Goal: Contribute content: Contribute content

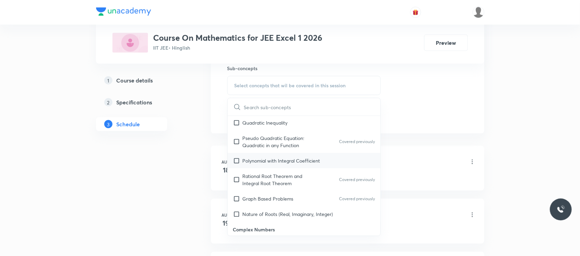
scroll to position [340, 0]
click at [268, 163] on p "Polynomial with Integral Coefficient" at bounding box center [282, 159] width 78 height 7
checkbox input "true"
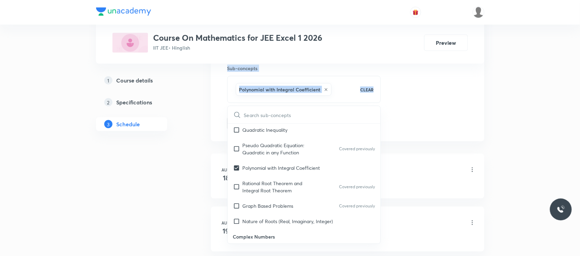
drag, startPoint x: 189, startPoint y: 151, endPoint x: 208, endPoint y: 120, distance: 36.4
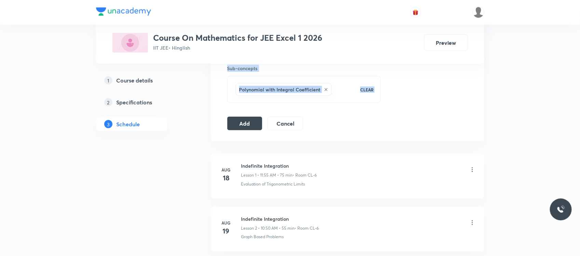
click at [233, 125] on button "Add" at bounding box center [244, 123] width 35 height 14
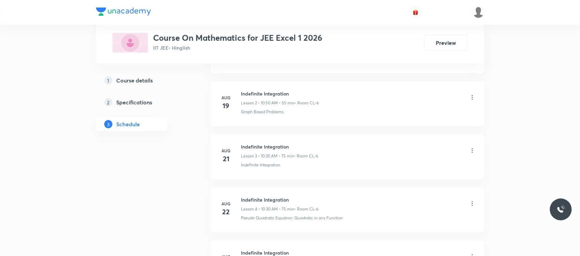
scroll to position [0, 0]
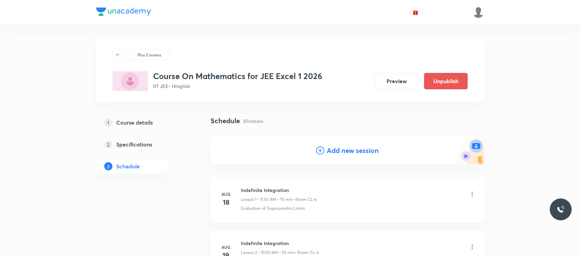
click at [336, 152] on h4 "Add new session" at bounding box center [353, 150] width 52 height 10
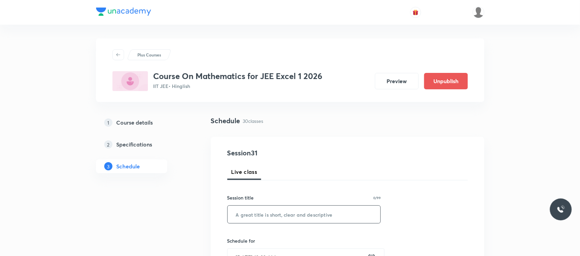
paste input "Definite Integral & Area Under the Curve"
click at [270, 208] on input "text" at bounding box center [304, 214] width 153 height 17
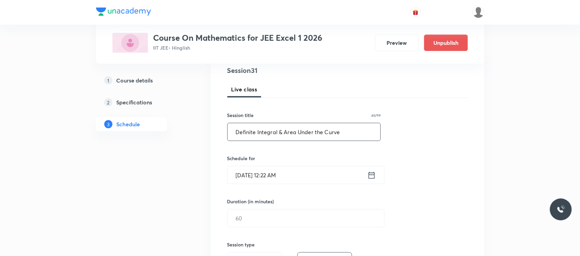
scroll to position [83, 0]
type input "Definite Integral & Area Under the Curve"
click at [295, 171] on input "Oct 6, 2025, 12:22 AM" at bounding box center [298, 173] width 140 height 17
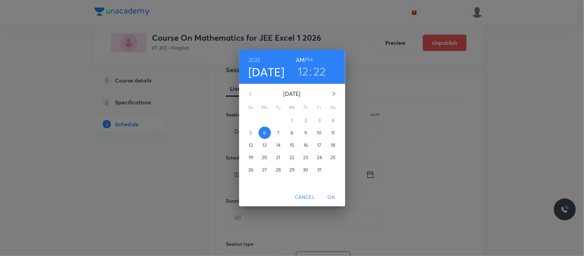
click at [312, 59] on h6 "PM" at bounding box center [308, 60] width 8 height 10
click at [302, 69] on h3 "12" at bounding box center [302, 71] width 11 height 14
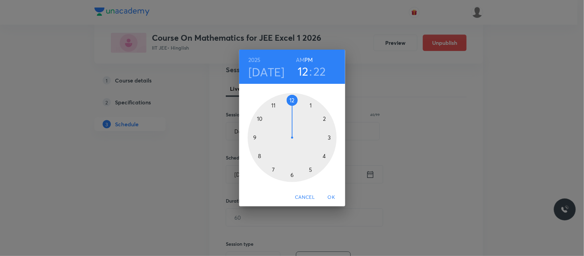
click at [309, 105] on div at bounding box center [292, 137] width 89 height 89
click at [291, 175] on div at bounding box center [292, 137] width 89 height 89
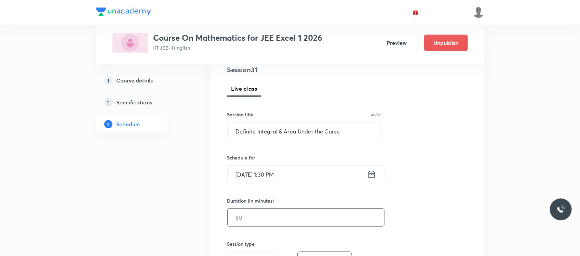
drag, startPoint x: 266, startPoint y: 229, endPoint x: 264, endPoint y: 226, distance: 3.8
click at [264, 226] on div "Session 31 Live class Session title 40/99 Definite Integral & Area Under the Cu…" at bounding box center [347, 225] width 241 height 321
click at [264, 226] on input "text" at bounding box center [306, 217] width 157 height 17
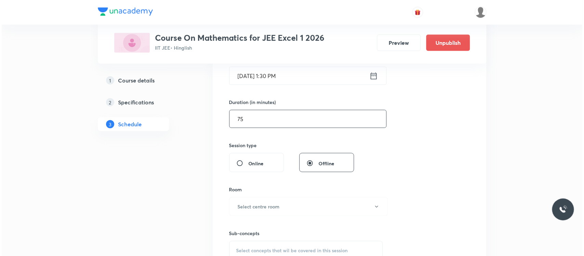
scroll to position [182, 0]
type input "75"
click at [267, 204] on h6 "Select centre room" at bounding box center [257, 205] width 42 height 7
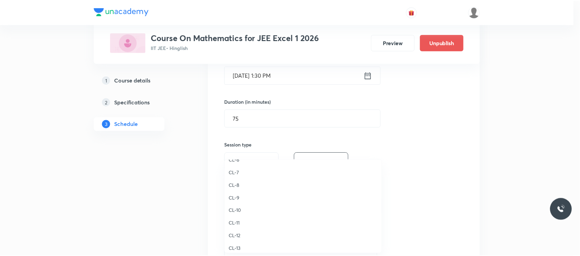
scroll to position [304, 0]
click at [243, 190] on span "CL-12" at bounding box center [305, 193] width 150 height 7
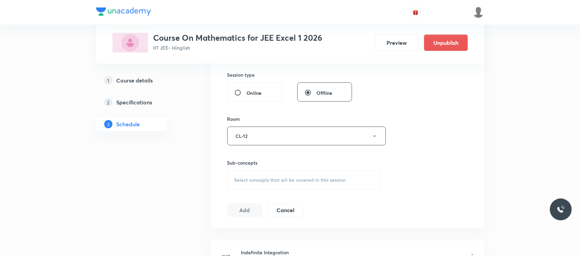
scroll to position [252, 0]
click at [272, 175] on div "Select concepts that wil be covered in this session" at bounding box center [304, 179] width 154 height 19
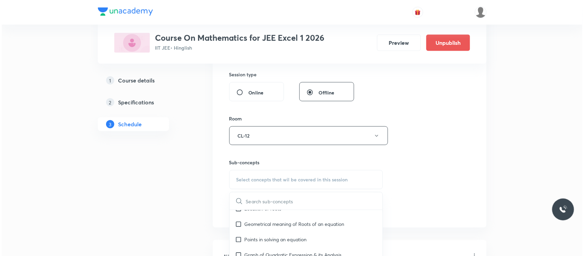
scroll to position [122, 0]
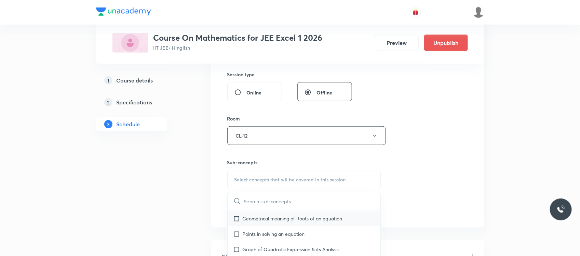
click at [267, 223] on div "Geometrical meaning of Roots of an equation" at bounding box center [304, 218] width 153 height 15
checkbox input "true"
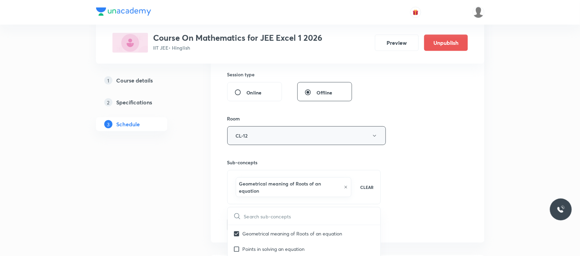
click at [269, 137] on button "CL-12" at bounding box center [306, 135] width 159 height 19
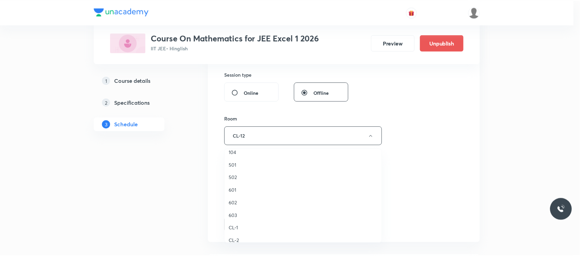
scroll to position [190, 0]
click at [236, 226] on li "CL-6" at bounding box center [305, 221] width 158 height 13
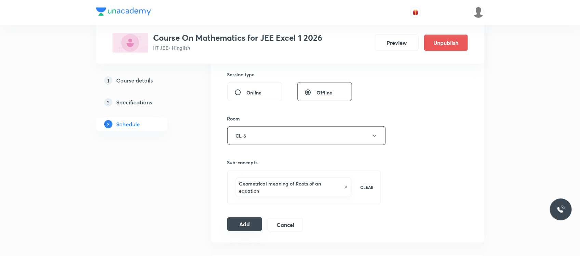
click at [242, 230] on button "Add" at bounding box center [244, 224] width 35 height 14
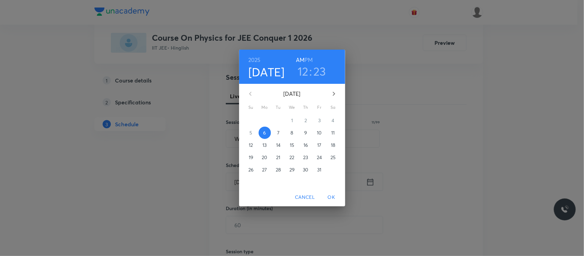
click at [306, 68] on h3 "12" at bounding box center [302, 71] width 11 height 14
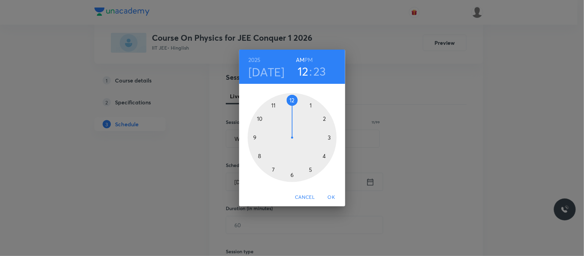
click at [261, 120] on div at bounding box center [292, 137] width 89 height 89
click at [292, 175] on div at bounding box center [292, 137] width 89 height 89
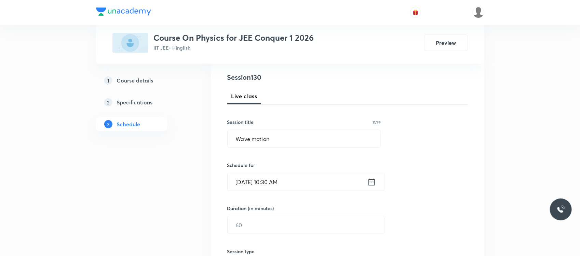
scroll to position [143, 0]
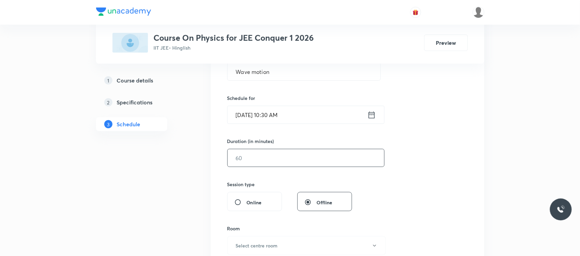
click at [288, 160] on input "text" at bounding box center [306, 157] width 157 height 17
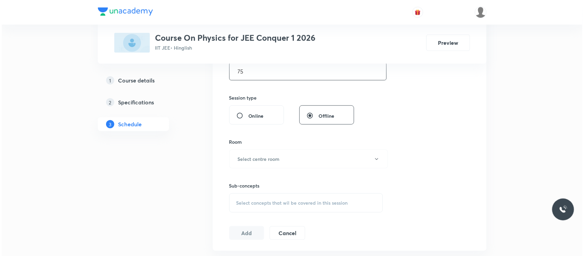
scroll to position [230, 0]
type input "75"
click at [284, 156] on button "Select centre room" at bounding box center [306, 158] width 159 height 19
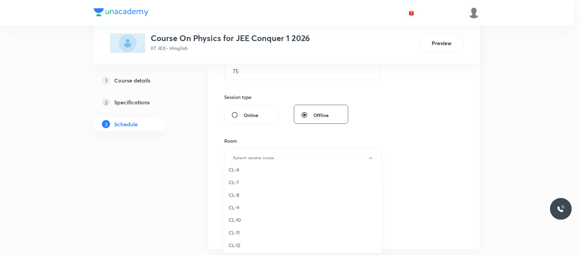
scroll to position [247, 0]
click at [247, 199] on span "CL-8" at bounding box center [305, 200] width 150 height 7
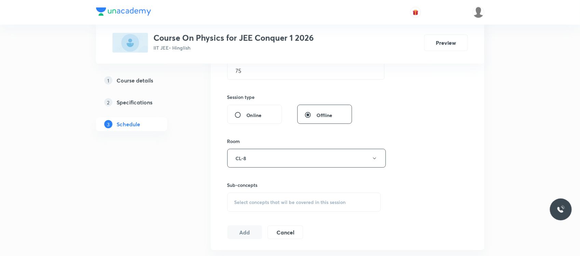
click at [264, 213] on div "Session 130 Live class Session title 11/99 Wave motion ​ Schedule for Oct 6, 20…" at bounding box center [347, 78] width 241 height 321
click at [264, 207] on div "Select concepts that wil be covered in this session" at bounding box center [304, 202] width 154 height 19
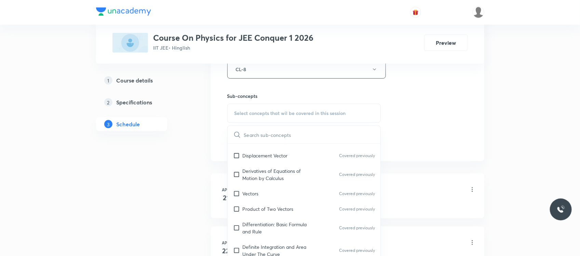
scroll to position [338, 0]
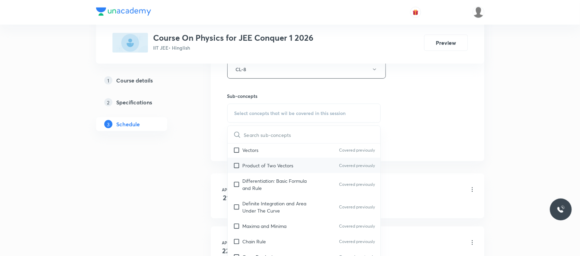
click at [282, 171] on div "Product of Two Vectors Covered previously" at bounding box center [304, 165] width 153 height 15
checkbox input "true"
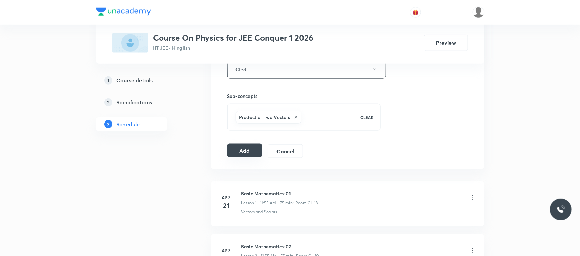
click at [236, 153] on button "Add" at bounding box center [244, 151] width 35 height 14
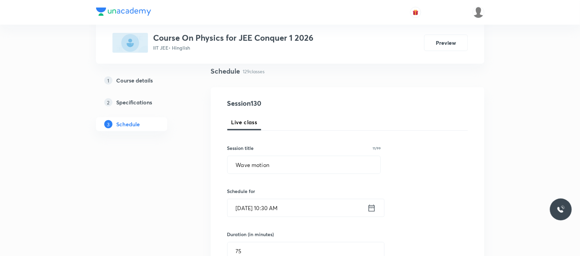
scroll to position [0, 0]
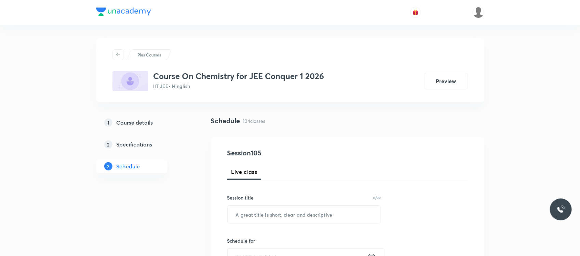
click at [251, 204] on div "Session title 0/99 ​" at bounding box center [304, 208] width 154 height 29
click at [251, 214] on input "text" at bounding box center [304, 214] width 153 height 17
paste input "Hydrocarbons"
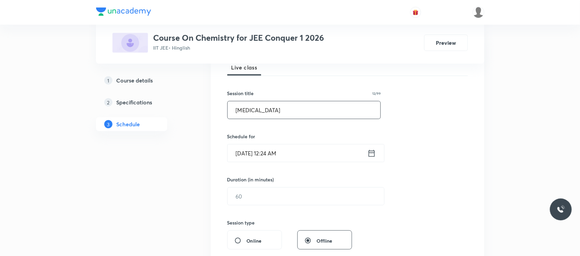
scroll to position [105, 0]
type input "Hydrocarbons"
click at [296, 146] on input "[DATE] 12:24 AM" at bounding box center [298, 152] width 140 height 17
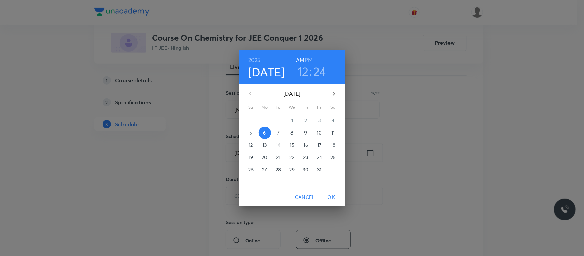
click at [304, 75] on h3 "12" at bounding box center [302, 71] width 11 height 14
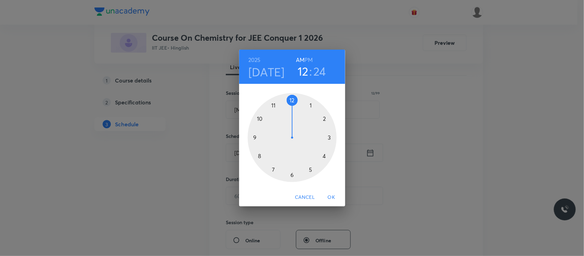
click at [308, 61] on h6 "PM" at bounding box center [308, 60] width 8 height 10
click at [310, 107] on div at bounding box center [292, 137] width 89 height 89
click at [292, 176] on div at bounding box center [292, 137] width 89 height 89
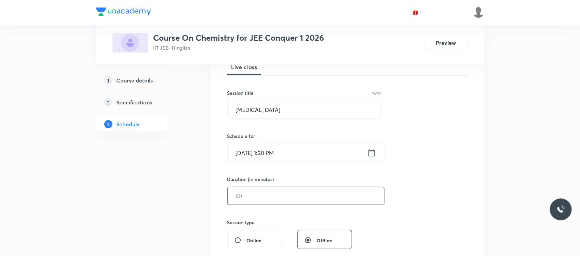
click at [265, 199] on input "text" at bounding box center [306, 195] width 157 height 17
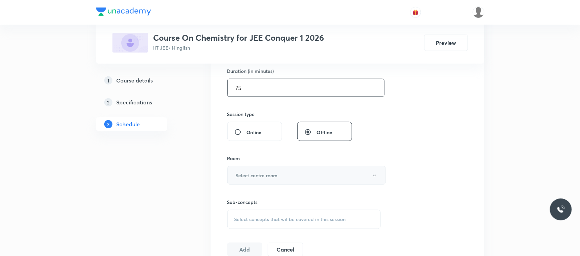
type input "75"
click at [282, 169] on button "Select centre room" at bounding box center [306, 175] width 159 height 19
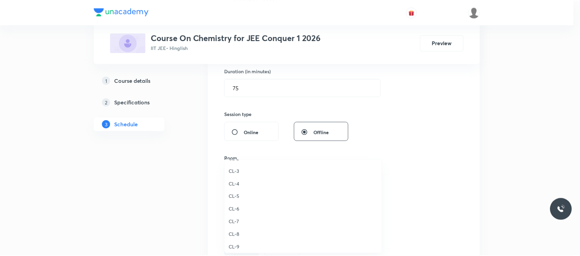
scroll to position [212, 0]
click at [239, 219] on span "CL-7" at bounding box center [305, 222] width 150 height 7
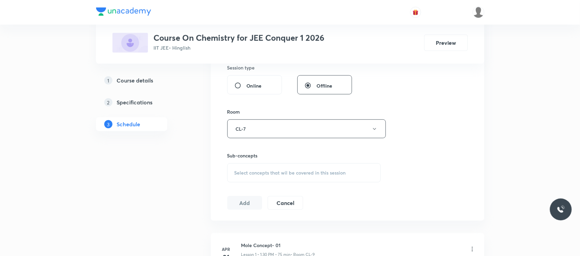
scroll to position [261, 0]
click at [269, 175] on div "Select concepts that wil be covered in this session" at bounding box center [304, 171] width 154 height 19
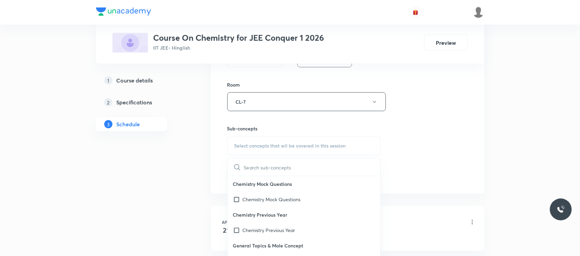
scroll to position [29, 0]
click at [272, 237] on div "Basic Concepts Covered previously" at bounding box center [304, 231] width 153 height 15
checkbox input "true"
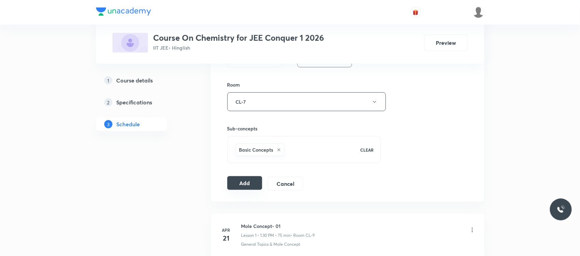
click at [251, 183] on button "Add" at bounding box center [244, 183] width 35 height 14
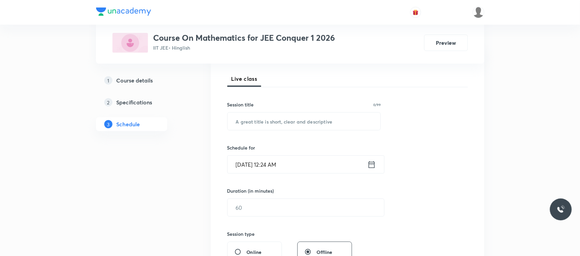
scroll to position [93, 0]
click at [293, 120] on input "text" at bounding box center [304, 120] width 153 height 17
type input "c"
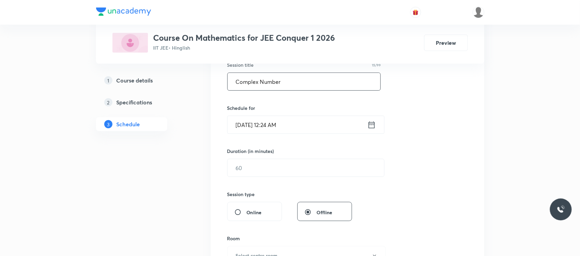
scroll to position [135, 0]
type input "Complex Number"
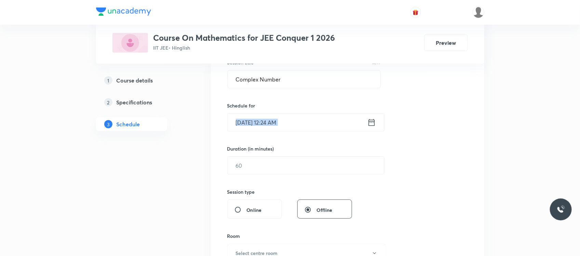
click at [296, 122] on div "Session 55 Live class Session title 15/99 Complex Number ​ Schedule for [DATE] …" at bounding box center [347, 173] width 241 height 321
click at [296, 122] on input "[DATE] 12:24 AM" at bounding box center [298, 122] width 140 height 17
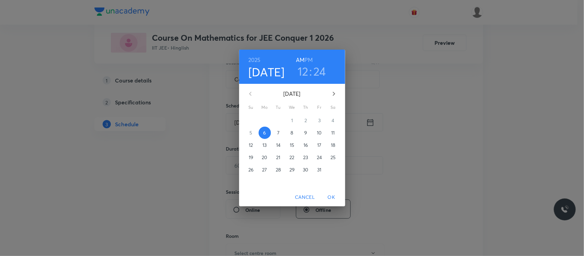
click at [303, 74] on h3 "12" at bounding box center [302, 71] width 11 height 14
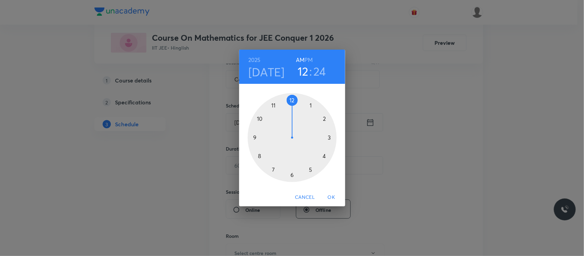
click at [273, 107] on div at bounding box center [292, 137] width 89 height 89
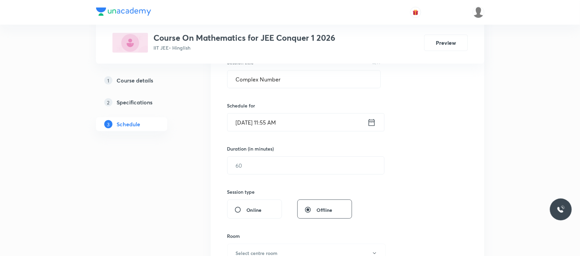
scroll to position [187, 0]
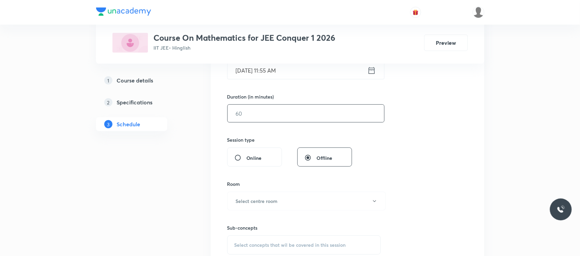
click at [263, 115] on input "text" at bounding box center [306, 113] width 157 height 17
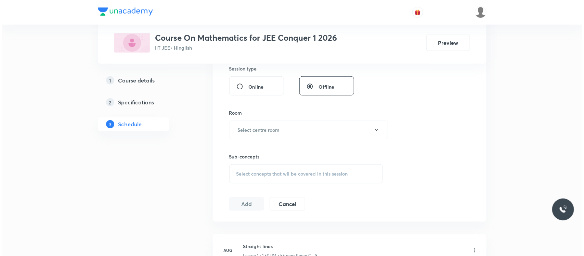
scroll to position [259, 0]
type input "75"
click at [261, 123] on button "Select centre room" at bounding box center [306, 129] width 159 height 19
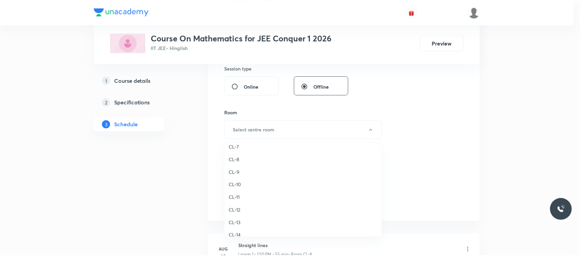
scroll to position [267, 0]
click at [242, 161] on span "CL-8" at bounding box center [305, 163] width 150 height 7
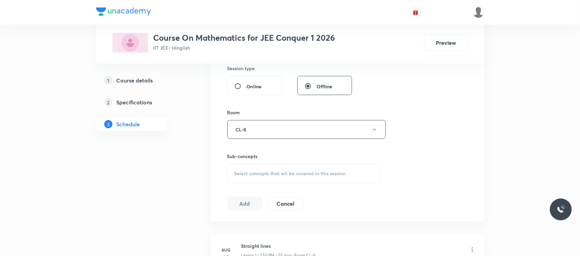
click at [255, 178] on div "Select concepts that wil be covered in this session" at bounding box center [304, 173] width 154 height 19
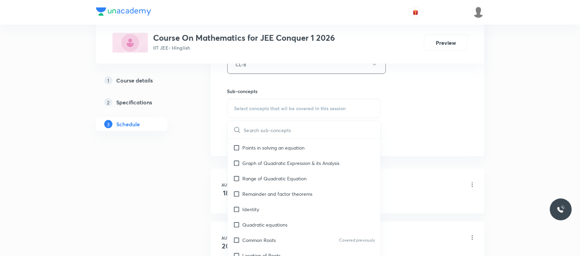
scroll to position [172, 0]
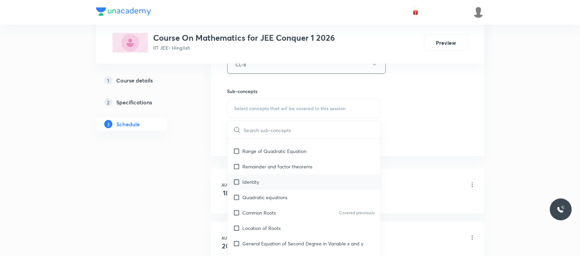
click at [277, 183] on div "Identity" at bounding box center [304, 181] width 153 height 15
checkbox input "true"
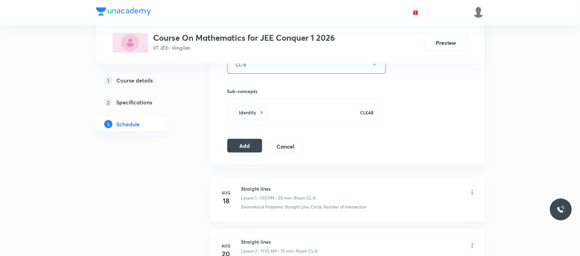
click at [237, 145] on button "Add" at bounding box center [244, 146] width 35 height 14
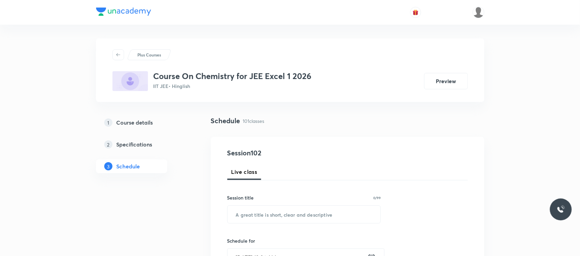
scroll to position [86, 0]
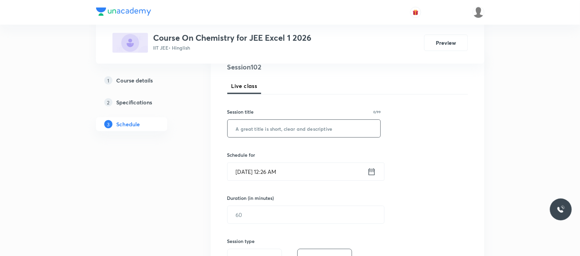
click at [259, 133] on input "text" at bounding box center [304, 128] width 153 height 17
paste input "Amines"
type input "Amines"
click at [300, 173] on input "[DATE] 12:26 AM" at bounding box center [298, 171] width 140 height 17
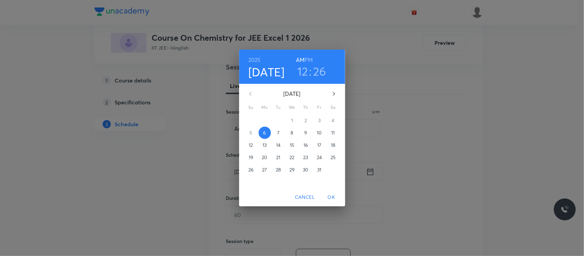
click at [303, 70] on h3 "12" at bounding box center [302, 71] width 11 height 14
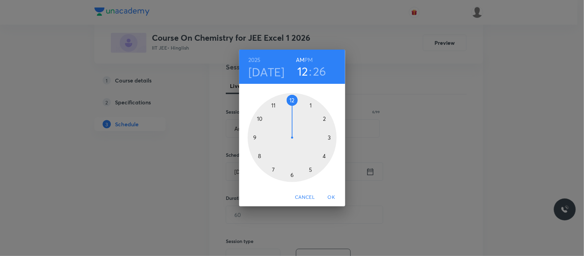
click at [274, 104] on div at bounding box center [292, 137] width 89 height 89
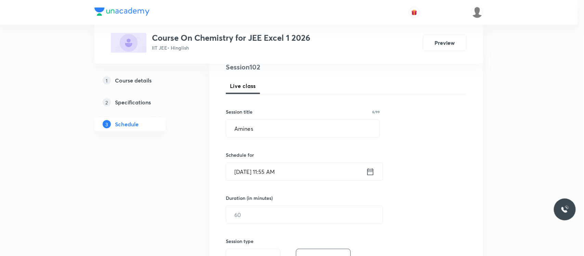
click at [274, 104] on div at bounding box center [292, 137] width 89 height 89
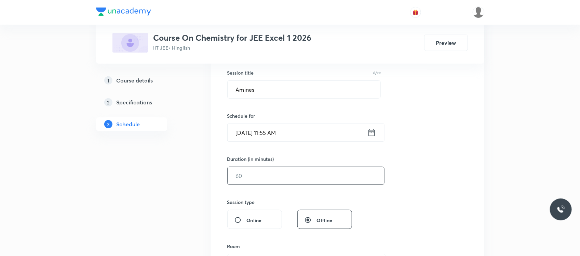
scroll to position [125, 0]
click at [262, 182] on input "text" at bounding box center [306, 175] width 157 height 17
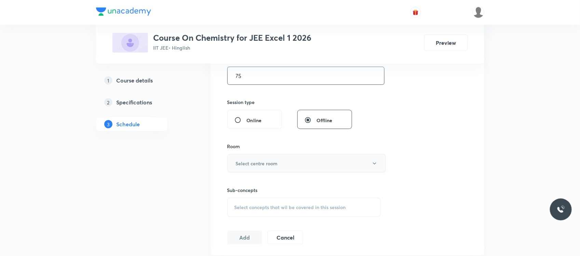
type input "75"
click at [276, 169] on button "Select centre room" at bounding box center [306, 163] width 159 height 19
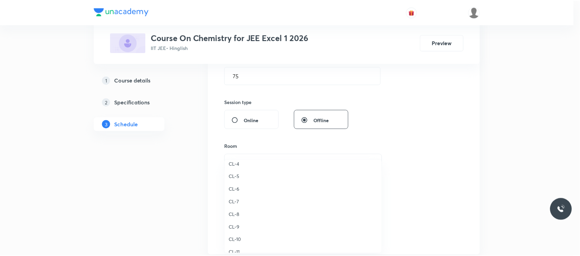
scroll to position [238, 0]
click at [237, 184] on span "CL-6" at bounding box center [305, 183] width 150 height 7
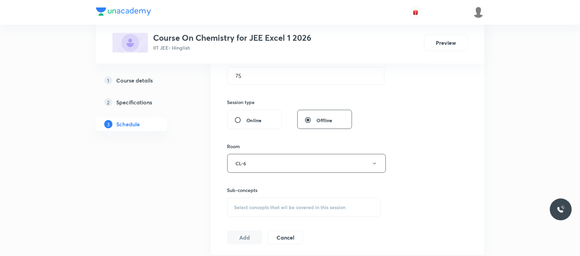
click at [253, 196] on div "Sub-concepts Select concepts that wil be covered in this session" at bounding box center [304, 201] width 154 height 30
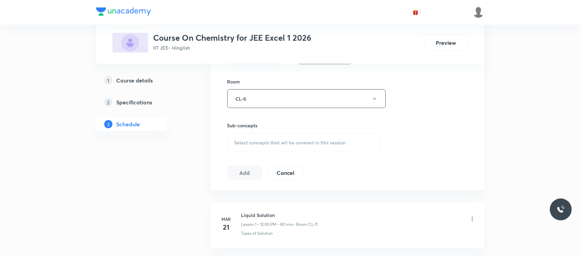
scroll to position [290, 0]
click at [267, 153] on div "Session 102 Live class Session title 6/99 Amines ​ Schedule for Oct 6, 2025, 11…" at bounding box center [347, 18] width 241 height 321
click at [266, 145] on span "Select concepts that wil be covered in this session" at bounding box center [290, 142] width 111 height 5
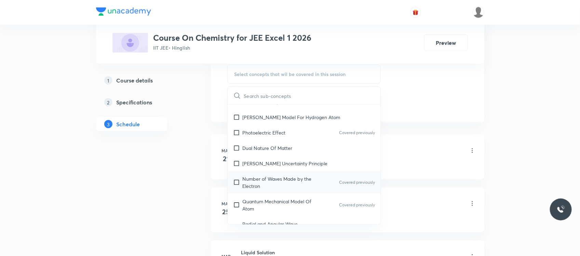
scroll to position [468, 0]
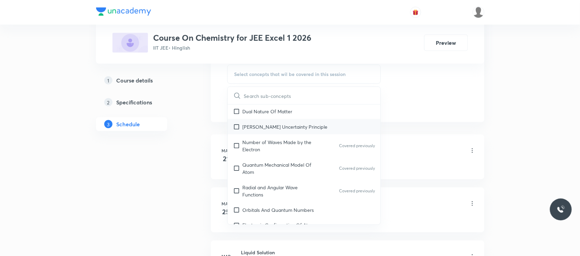
click at [292, 134] on div "Heisenberg’s Uncertainty Principle" at bounding box center [304, 126] width 153 height 15
checkbox input "true"
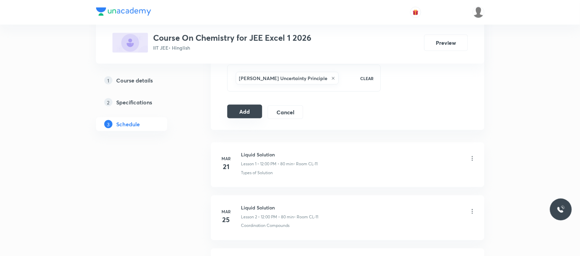
click at [237, 115] on button "Add" at bounding box center [244, 112] width 35 height 14
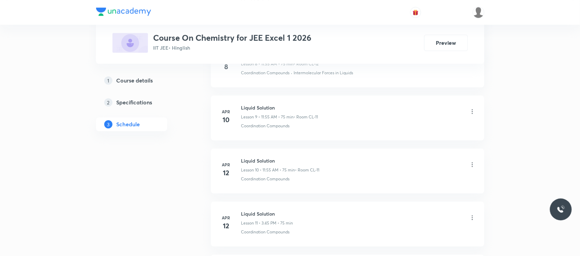
scroll to position [835, 0]
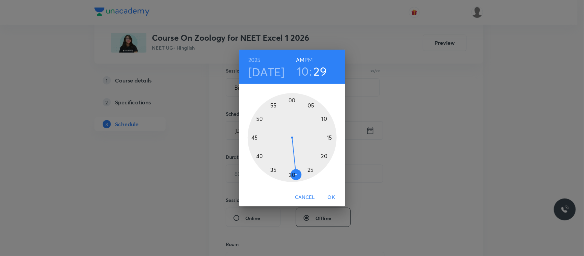
click at [260, 158] on div at bounding box center [292, 137] width 89 height 89
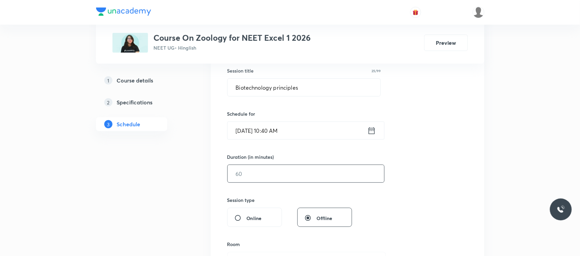
drag, startPoint x: 259, startPoint y: 162, endPoint x: 252, endPoint y: 171, distance: 11.4
click at [252, 171] on div "Duration (in minutes) ​" at bounding box center [289, 167] width 125 height 29
click at [252, 171] on input "text" at bounding box center [306, 173] width 157 height 17
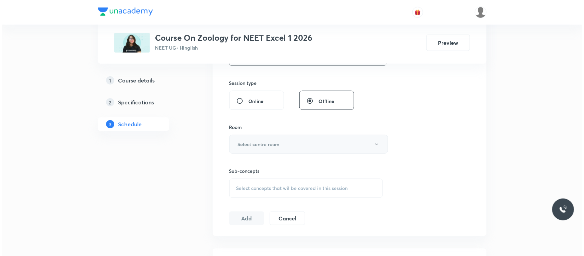
scroll to position [246, 0]
type input "100"
click at [265, 135] on button "Select centre room" at bounding box center [306, 141] width 159 height 19
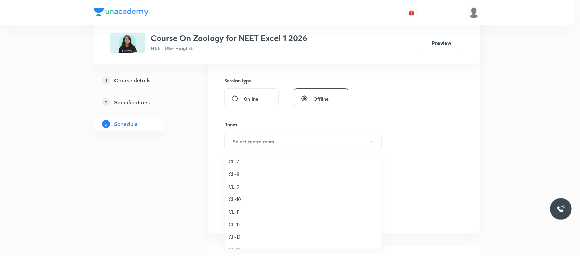
scroll to position [263, 0]
click at [241, 194] on span "CL-9" at bounding box center [305, 192] width 150 height 7
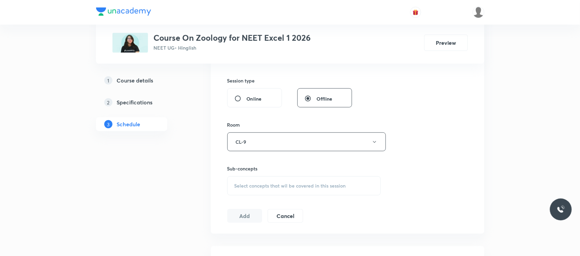
click at [259, 197] on div "Session 69 Live class Session title 25/99 Biotechnology principles ​ Schedule f…" at bounding box center [347, 62] width 241 height 321
click at [259, 182] on div "Select concepts that wil be covered in this session" at bounding box center [304, 185] width 154 height 19
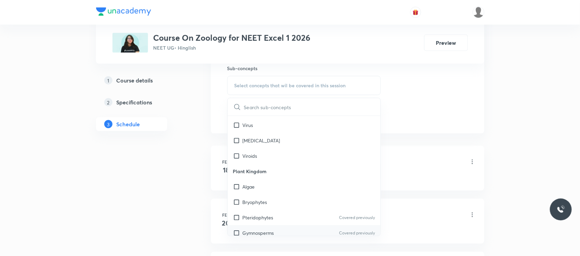
scroll to position [456, 0]
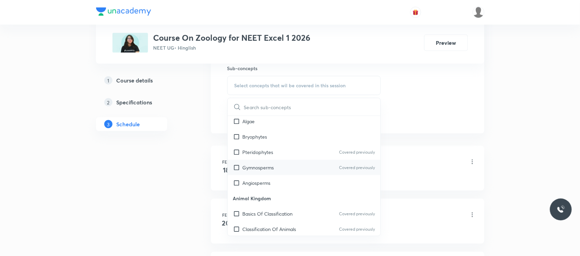
click at [259, 163] on div "Gymnosperms Covered previously" at bounding box center [304, 167] width 153 height 15
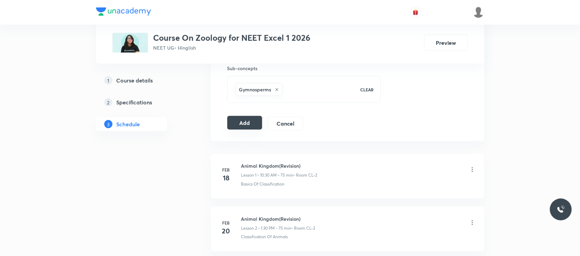
click at [236, 119] on button "Add" at bounding box center [244, 123] width 35 height 14
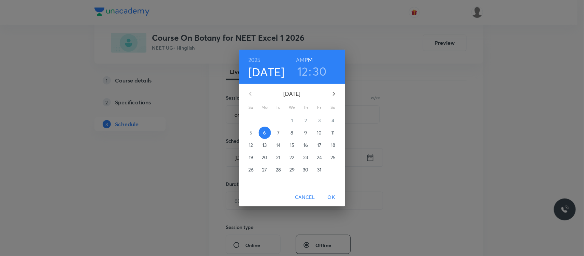
click at [320, 70] on h3 "30" at bounding box center [320, 71] width 14 height 14
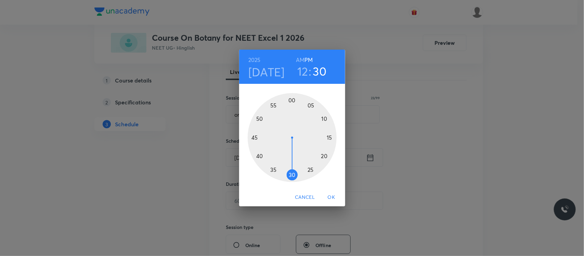
click at [259, 158] on div at bounding box center [292, 137] width 89 height 89
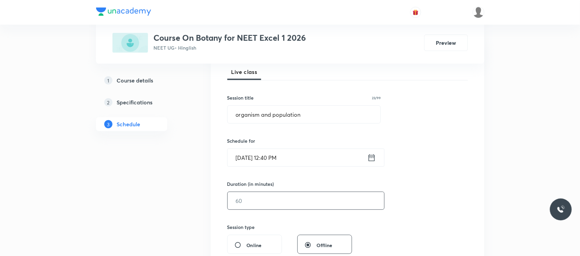
click at [244, 196] on input "text" at bounding box center [306, 200] width 157 height 17
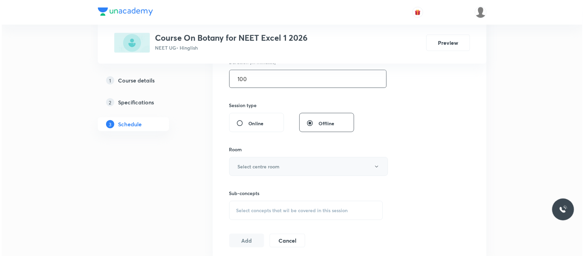
scroll to position [222, 0]
type input "100"
click at [263, 168] on h6 "Select centre room" at bounding box center [257, 165] width 42 height 7
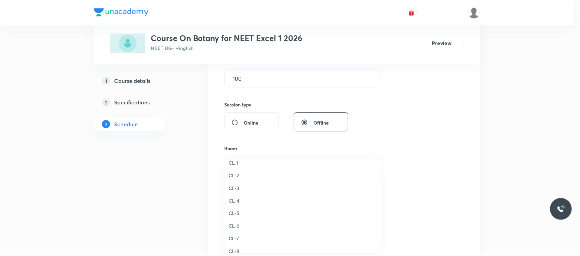
scroll to position [242, 0]
click at [238, 221] on li "CL-9" at bounding box center [305, 218] width 158 height 13
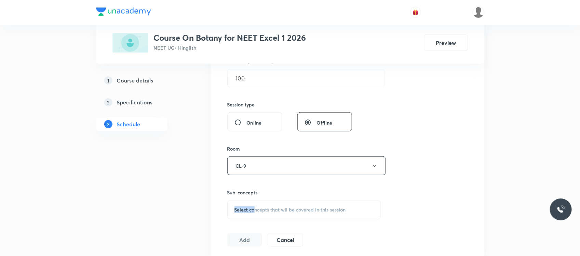
drag, startPoint x: 261, startPoint y: 182, endPoint x: 251, endPoint y: 222, distance: 41.2
click at [251, 222] on div "Session 70 Live class Session title 23/99 organism and population ​ Schedule fo…" at bounding box center [347, 85] width 241 height 321
click at [253, 206] on div "Select concepts that wil be covered in this session" at bounding box center [304, 209] width 154 height 19
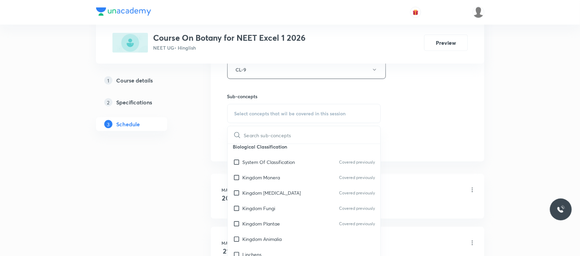
scroll to position [361, 0]
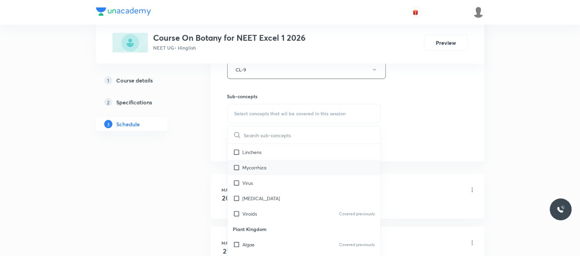
click at [264, 169] on p "Mycorrhiza" at bounding box center [255, 167] width 24 height 7
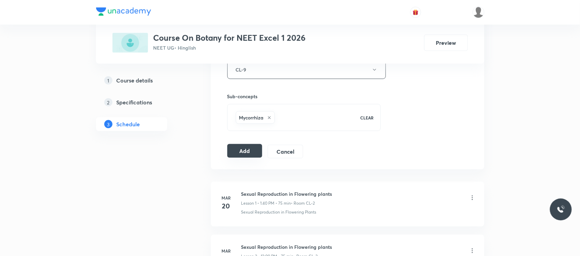
click at [247, 156] on button "Add" at bounding box center [244, 151] width 35 height 14
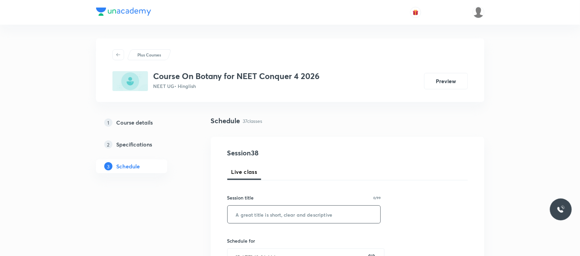
click at [250, 215] on input "text" at bounding box center [304, 214] width 153 height 17
type input "v"
paste input "anatomy of flowering plants"
click at [242, 214] on input "anatomy of flowering plants" at bounding box center [304, 214] width 153 height 17
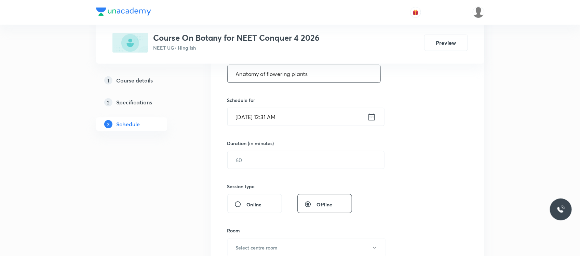
scroll to position [142, 0]
type input "Anatomy of flowering plants"
click at [301, 112] on input "Oct 6, 2025, 12:31 AM" at bounding box center [298, 114] width 140 height 17
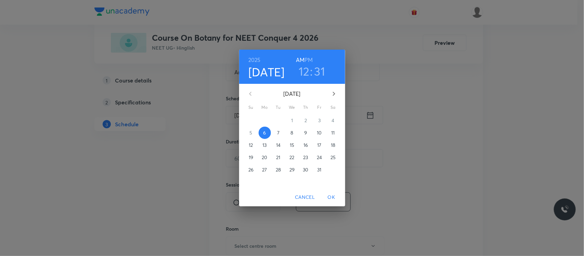
click at [301, 72] on h3 "12" at bounding box center [304, 71] width 11 height 14
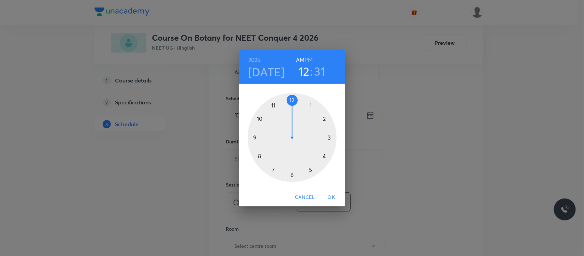
click at [256, 136] on div at bounding box center [292, 137] width 89 height 89
click at [330, 137] on div at bounding box center [292, 137] width 89 height 89
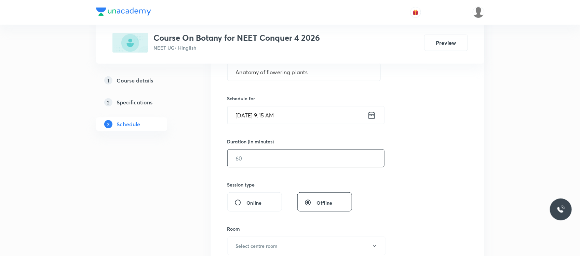
click at [282, 162] on input "text" at bounding box center [306, 157] width 157 height 17
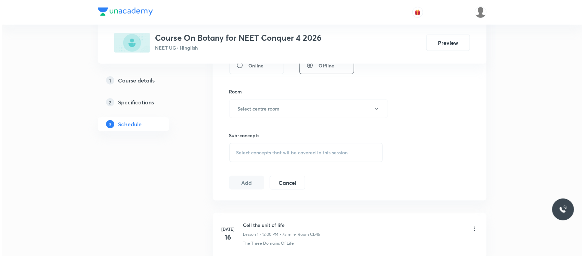
scroll to position [280, 0]
type input "75"
click at [283, 108] on button "Select centre room" at bounding box center [306, 108] width 159 height 19
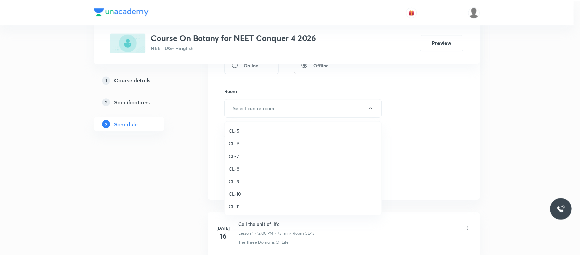
scroll to position [240, 0]
click at [241, 193] on span "CL-10" at bounding box center [305, 194] width 150 height 7
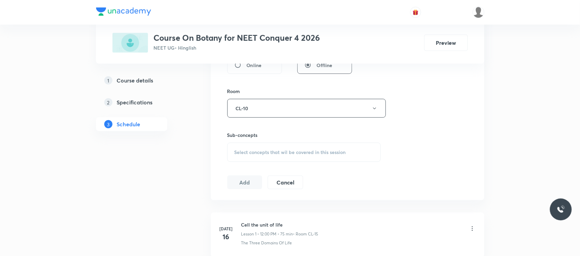
click at [270, 154] on span "Select concepts that wil be covered in this session" at bounding box center [290, 151] width 111 height 5
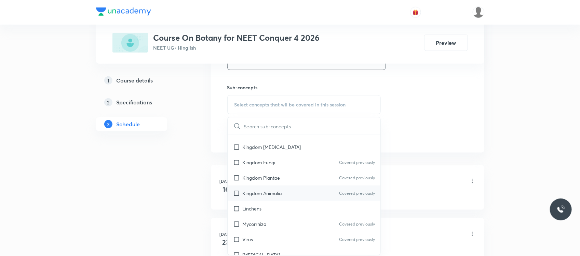
scroll to position [302, 0]
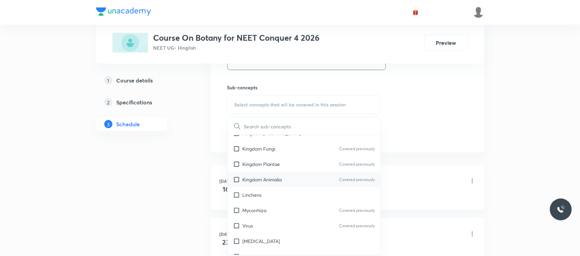
click at [269, 172] on div "Kingdom Animalia Covered previously" at bounding box center [304, 179] width 153 height 15
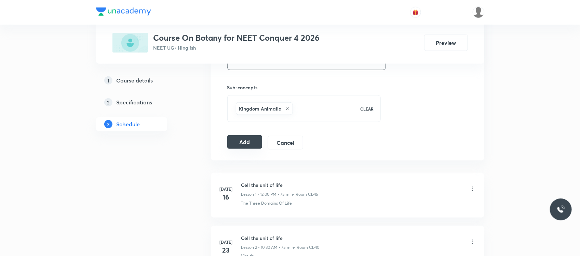
click at [246, 137] on button "Add" at bounding box center [244, 142] width 35 height 14
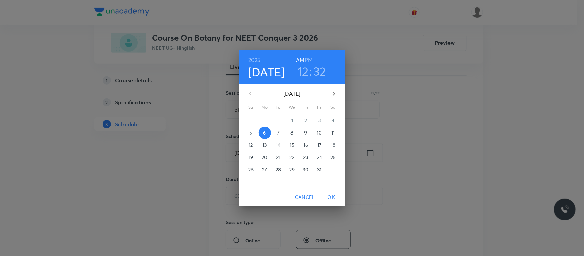
click at [305, 70] on h3 "12" at bounding box center [302, 71] width 11 height 14
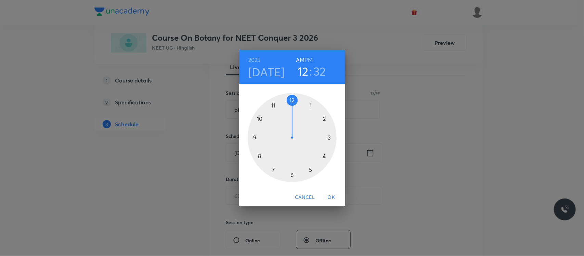
click at [260, 118] on div at bounding box center [292, 137] width 89 height 89
click at [259, 156] on div at bounding box center [292, 137] width 89 height 89
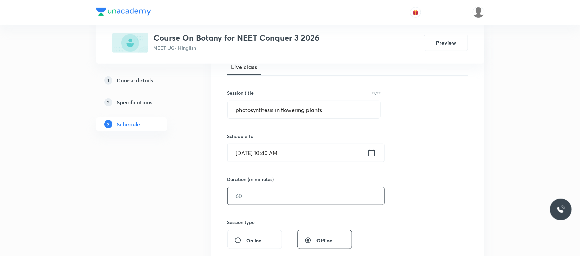
click at [268, 195] on input "text" at bounding box center [306, 195] width 157 height 17
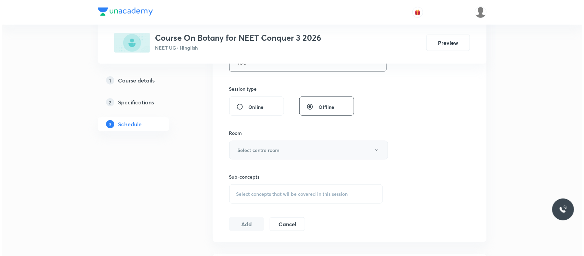
scroll to position [238, 0]
type input "100"
click at [278, 142] on button "Select centre room" at bounding box center [306, 149] width 159 height 19
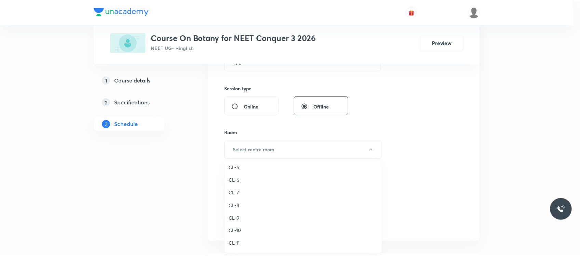
scroll to position [226, 0]
click at [240, 242] on span "CL-10" at bounding box center [305, 245] width 150 height 7
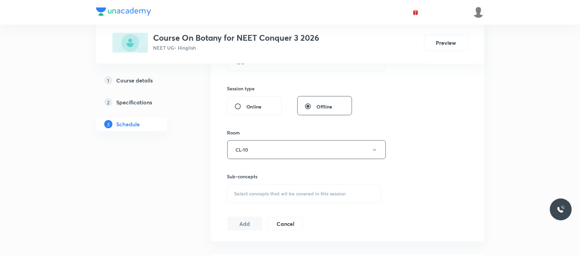
click at [267, 200] on div "Select concepts that wil be covered in this session" at bounding box center [304, 193] width 154 height 19
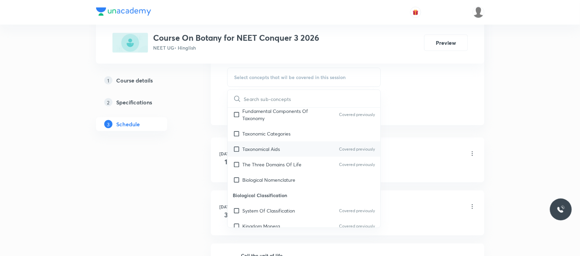
scroll to position [180, 0]
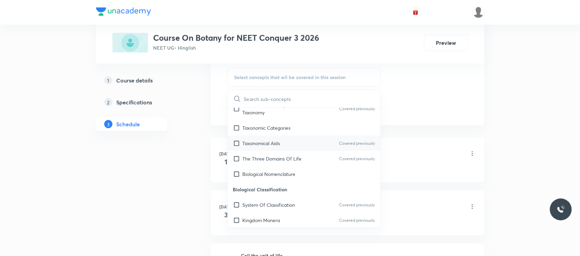
click at [291, 136] on div "Taxonomical Aids Covered previously" at bounding box center [304, 142] width 153 height 15
checkbox input "true"
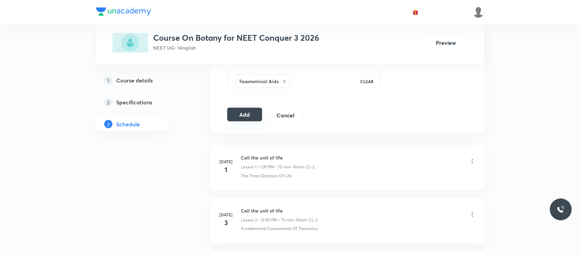
click at [245, 117] on button "Add" at bounding box center [244, 115] width 35 height 14
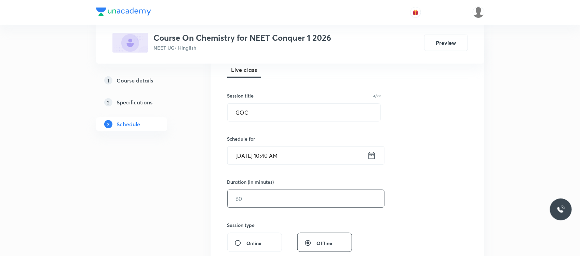
click at [259, 200] on input "text" at bounding box center [306, 198] width 157 height 17
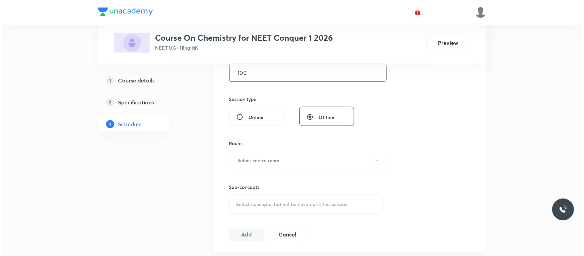
scroll to position [228, 0]
type input "100"
click at [267, 155] on button "Select centre room" at bounding box center [306, 159] width 159 height 19
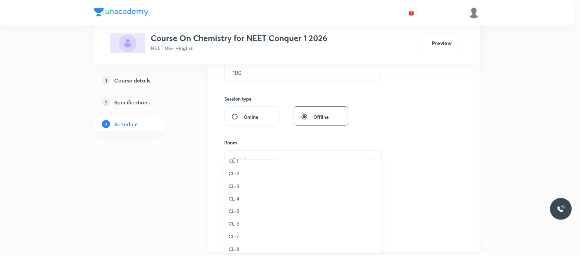
scroll to position [195, 0]
click at [239, 177] on span "CL-2" at bounding box center [305, 175] width 150 height 7
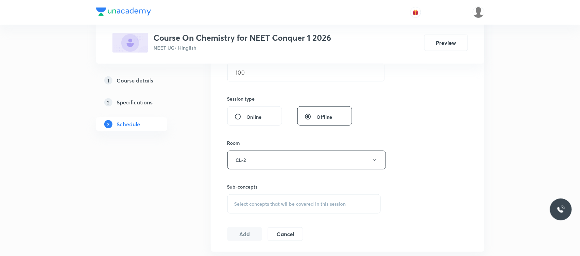
drag, startPoint x: 261, startPoint y: 193, endPoint x: 259, endPoint y: 204, distance: 11.8
click at [259, 204] on div "Sub-concepts Select concepts that wil be covered in this session" at bounding box center [304, 198] width 154 height 30
click at [259, 204] on span "Select concepts that wil be covered in this session" at bounding box center [290, 203] width 111 height 5
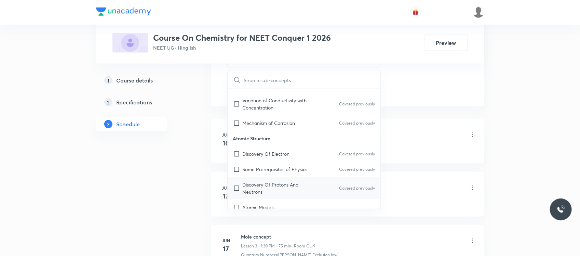
scroll to position [358, 0]
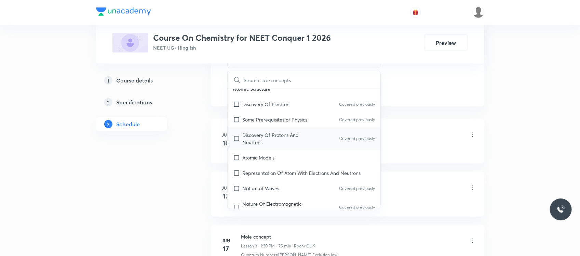
click at [272, 139] on div "Discovery Of Protons And Neutrons Covered previously" at bounding box center [304, 138] width 153 height 23
checkbox input "true"
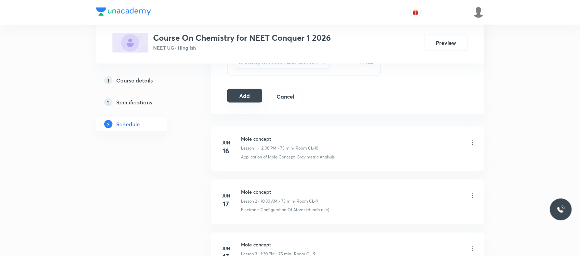
click at [242, 92] on button "Add" at bounding box center [244, 96] width 35 height 14
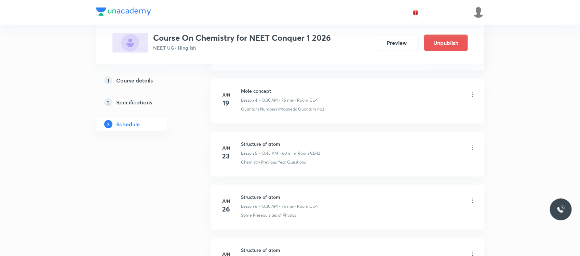
scroll to position [257, 0]
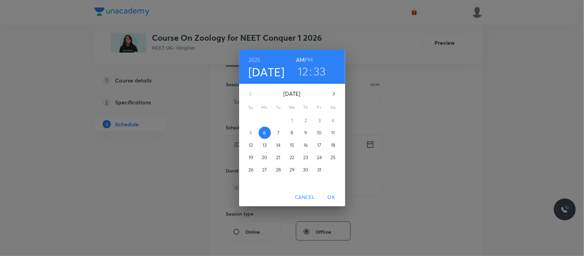
scroll to position [113, 0]
click at [307, 55] on h6 "PM" at bounding box center [308, 60] width 8 height 10
click at [325, 76] on h3 "33" at bounding box center [319, 71] width 13 height 14
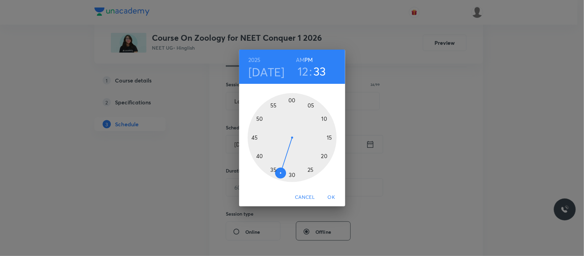
click at [260, 153] on div at bounding box center [292, 137] width 89 height 89
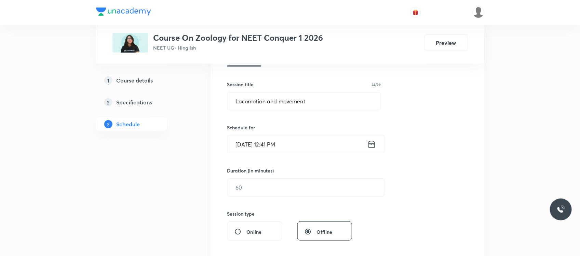
click at [297, 143] on input "Oct 6, 2025, 12:41 PM" at bounding box center [298, 143] width 140 height 17
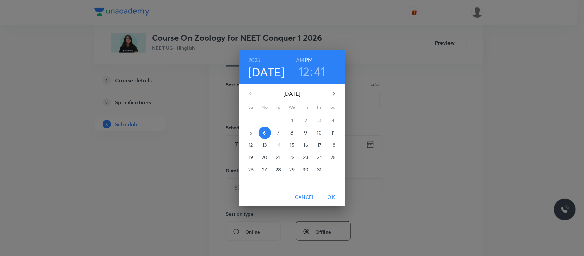
click at [318, 75] on h3 "41" at bounding box center [319, 71] width 11 height 14
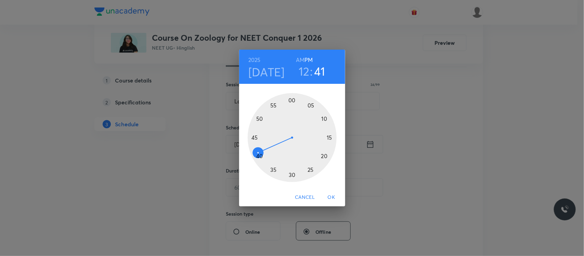
click at [259, 156] on div at bounding box center [292, 137] width 89 height 89
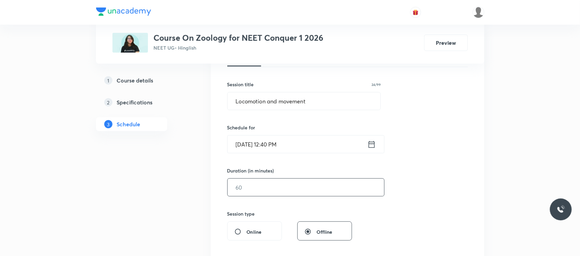
click at [247, 187] on input "text" at bounding box center [306, 186] width 157 height 17
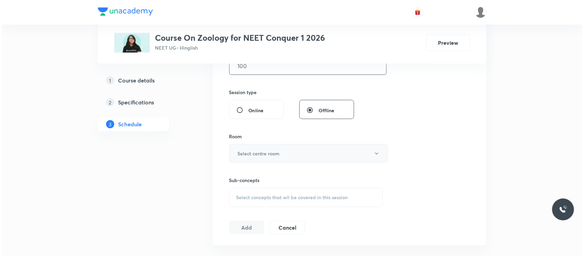
scroll to position [235, 0]
type input "100"
click at [262, 160] on button "Select centre room" at bounding box center [306, 153] width 159 height 19
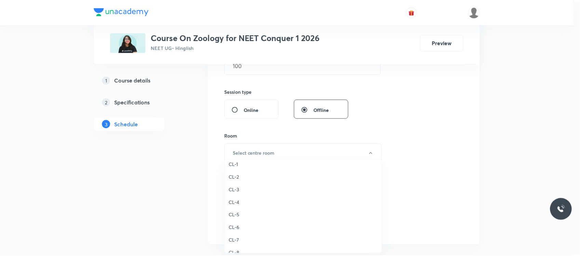
scroll to position [194, 0]
click at [243, 174] on span "CL-2" at bounding box center [305, 177] width 150 height 7
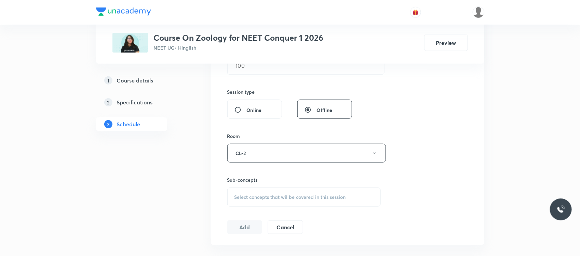
click at [255, 194] on span "Select concepts that wil be covered in this session" at bounding box center [290, 196] width 111 height 5
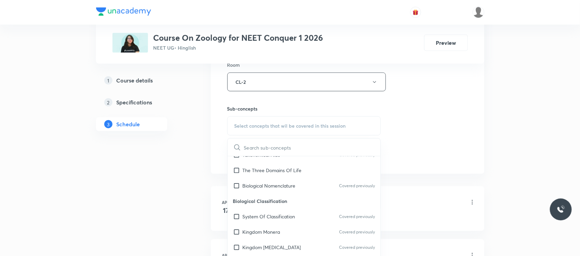
scroll to position [225, 0]
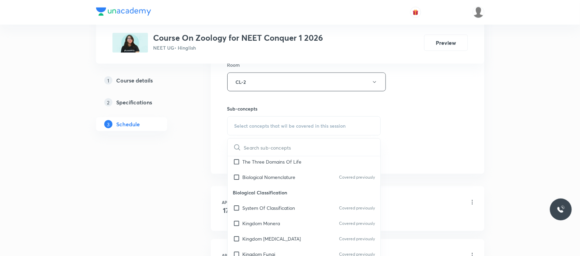
click at [275, 196] on p "Biological Classification" at bounding box center [304, 192] width 153 height 15
click at [269, 211] on p "System Of Classification" at bounding box center [269, 207] width 53 height 7
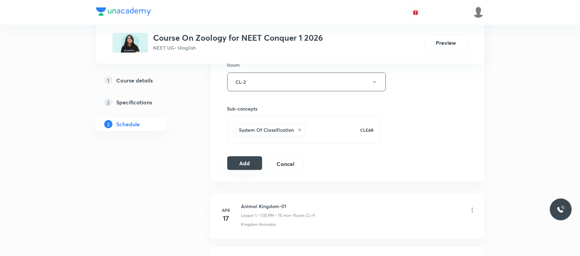
click at [239, 165] on button "Add" at bounding box center [244, 163] width 35 height 14
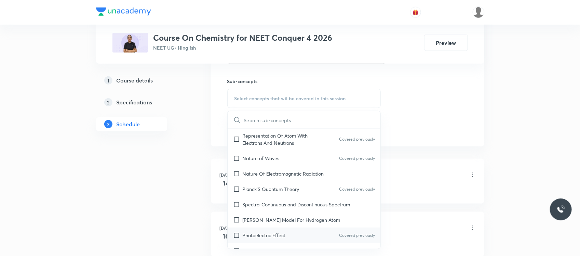
scroll to position [495, 0]
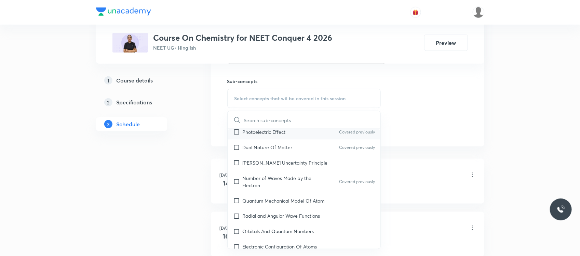
click at [282, 131] on div "Photoelectric Effect Covered previously" at bounding box center [304, 131] width 153 height 15
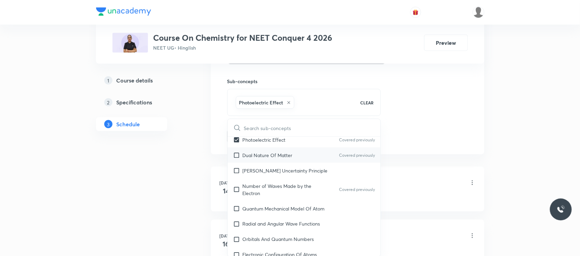
click at [280, 147] on div "Dual Nature Of Matter Covered previously" at bounding box center [304, 154] width 153 height 15
checkbox input "true"
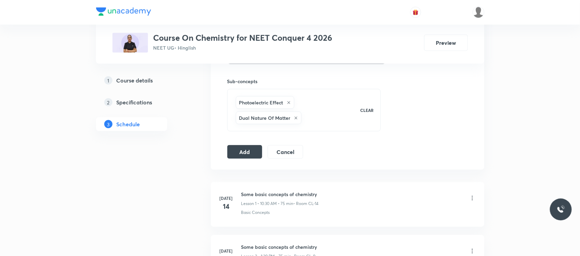
click at [241, 151] on button "Add" at bounding box center [244, 151] width 35 height 14
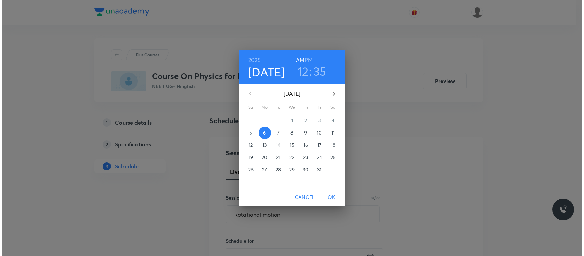
scroll to position [120, 0]
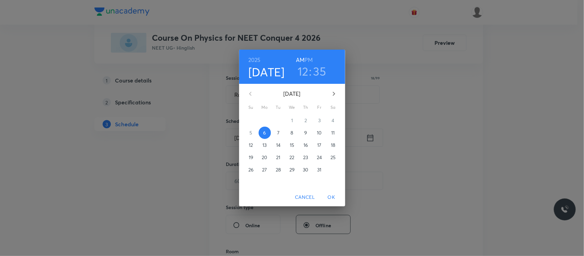
click at [307, 63] on h6 "PM" at bounding box center [308, 60] width 8 height 10
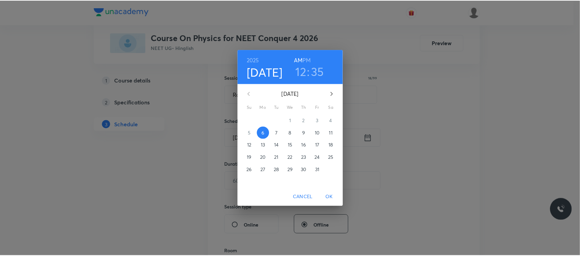
scroll to position [0, 0]
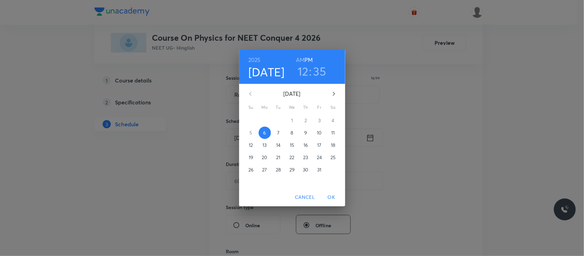
click at [321, 77] on h3 "35" at bounding box center [319, 71] width 13 height 14
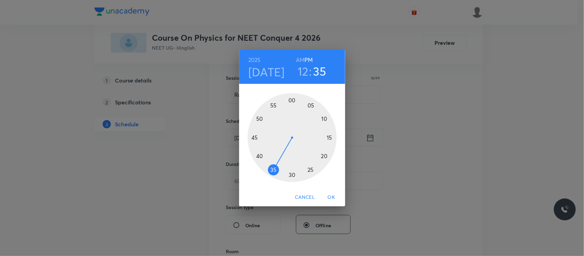
click at [259, 156] on div at bounding box center [292, 137] width 89 height 89
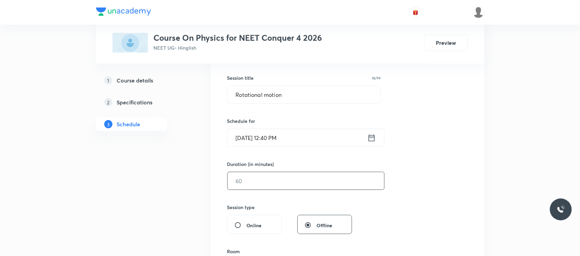
drag, startPoint x: 255, startPoint y: 170, endPoint x: 252, endPoint y: 178, distance: 9.3
click at [252, 178] on div "Duration (in minutes) ​" at bounding box center [289, 174] width 125 height 29
click at [252, 178] on input "text" at bounding box center [306, 180] width 157 height 17
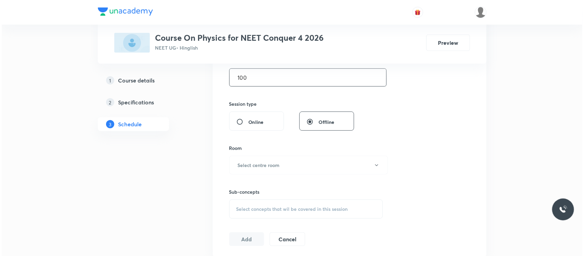
scroll to position [236, 0]
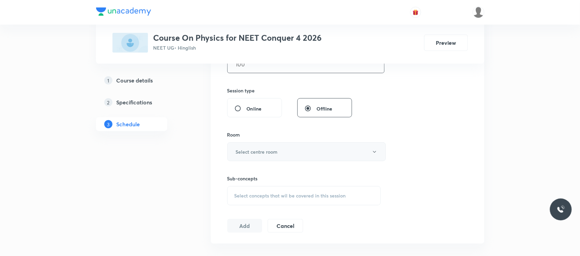
type input "100"
click at [269, 144] on button "Select centre room" at bounding box center [306, 151] width 159 height 19
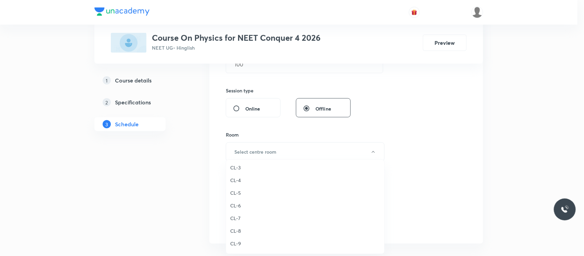
scroll to position [216, 0]
click at [242, 240] on span "CL-9" at bounding box center [305, 243] width 150 height 7
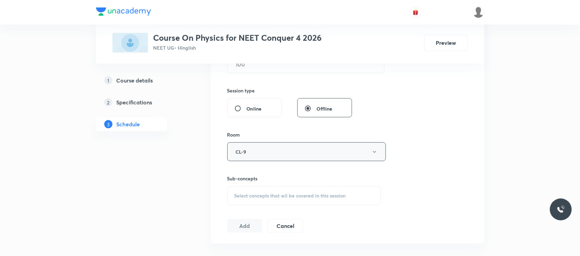
click at [255, 151] on button "CL-9" at bounding box center [306, 151] width 159 height 19
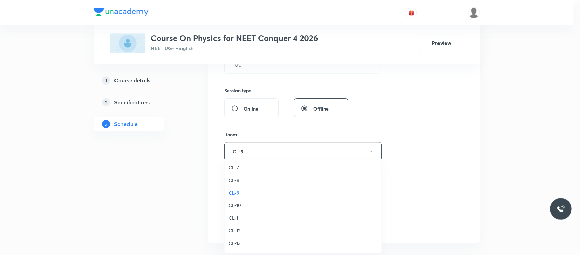
scroll to position [278, 0]
click at [241, 219] on span "CL-12" at bounding box center [305, 219] width 150 height 7
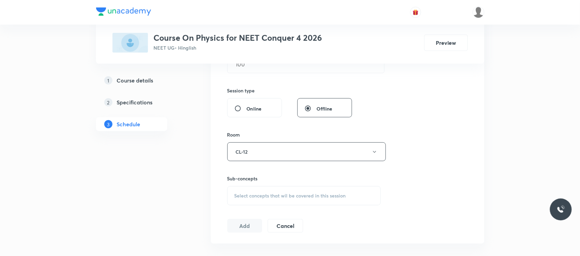
click at [254, 198] on span "Select concepts that wil be covered in this session" at bounding box center [290, 195] width 111 height 5
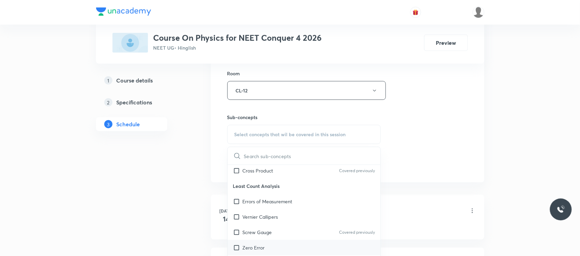
scroll to position [281, 0]
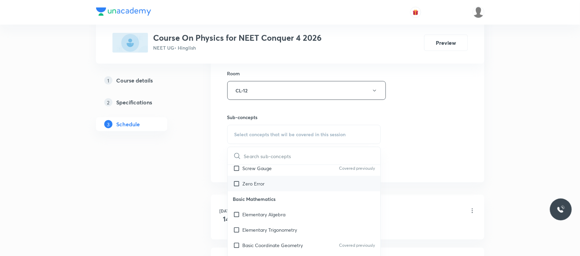
click at [268, 185] on div "Zero Error" at bounding box center [304, 183] width 153 height 15
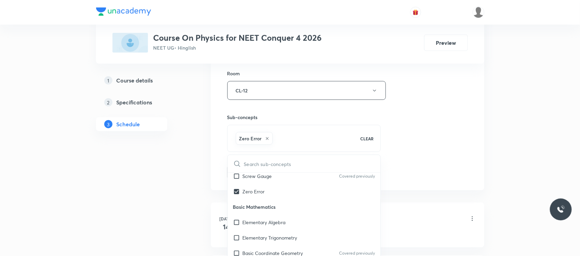
checkbox input "true"
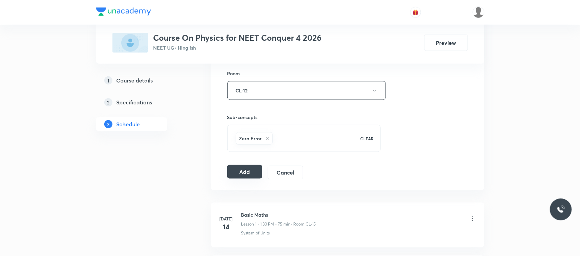
click at [243, 175] on button "Add" at bounding box center [244, 172] width 35 height 14
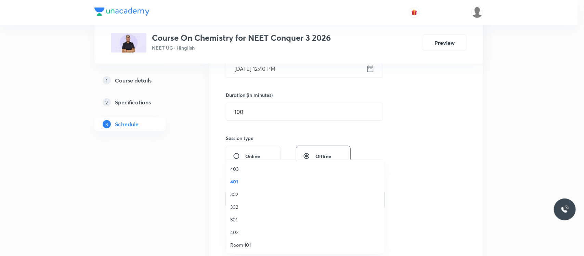
scroll to position [304, 0]
click at [243, 195] on span "CL-12" at bounding box center [305, 193] width 150 height 7
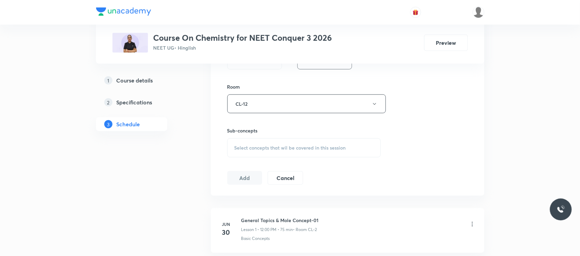
scroll to position [284, 0]
click at [278, 149] on span "Select concepts that wil be covered in this session" at bounding box center [290, 147] width 111 height 5
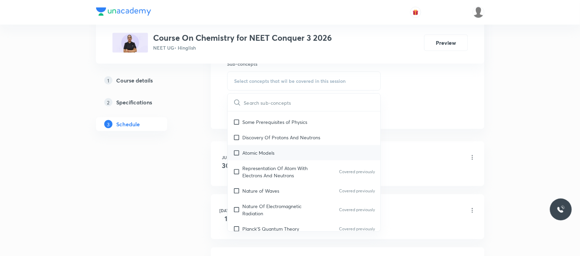
scroll to position [364, 0]
click at [286, 146] on div "Atomic Models" at bounding box center [304, 151] width 153 height 15
checkbox input "true"
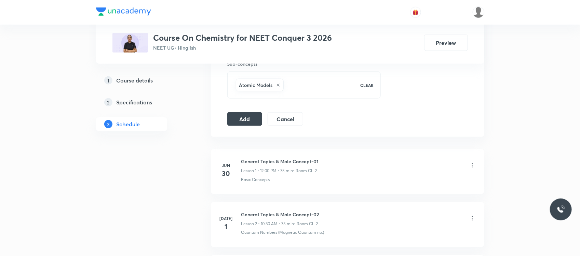
click at [239, 118] on button "Add" at bounding box center [244, 118] width 35 height 14
